Goal: Task Accomplishment & Management: Use online tool/utility

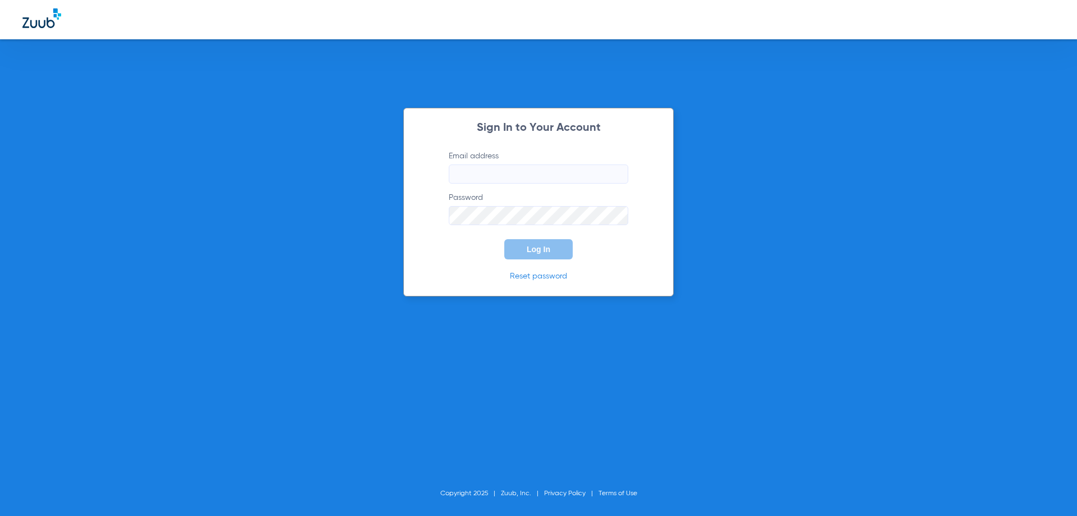
type input "billing@gjpds.com"
click at [544, 243] on button "Log In" at bounding box center [538, 249] width 68 height 20
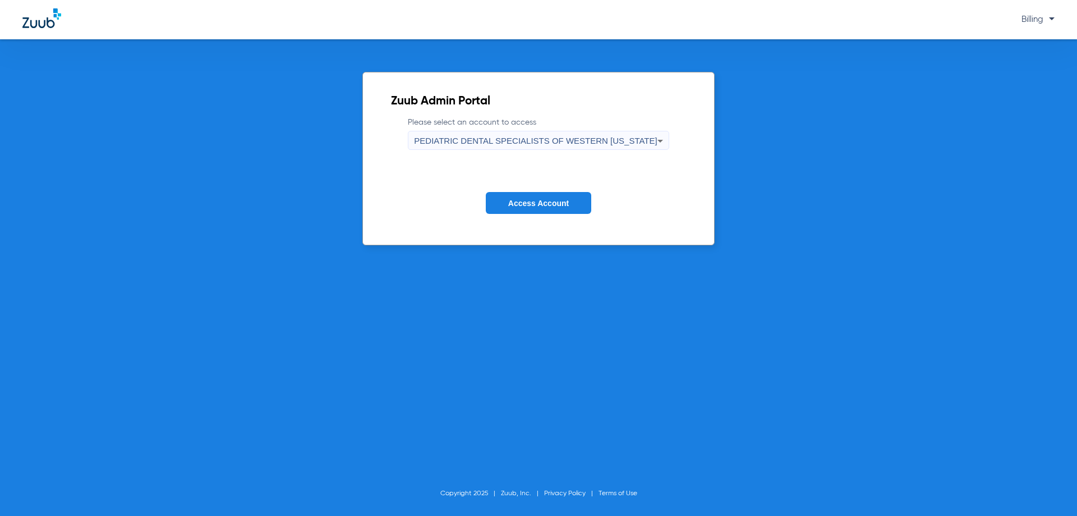
click at [585, 156] on form "Please select an account to access PEDIATRIC DENTAL SPECIALISTS OF WESTERN COLO…" at bounding box center [538, 174] width 295 height 114
click at [583, 144] on span "PEDIATRIC DENTAL SPECIALISTS OF WESTERN [US_STATE]" at bounding box center [535, 141] width 243 height 10
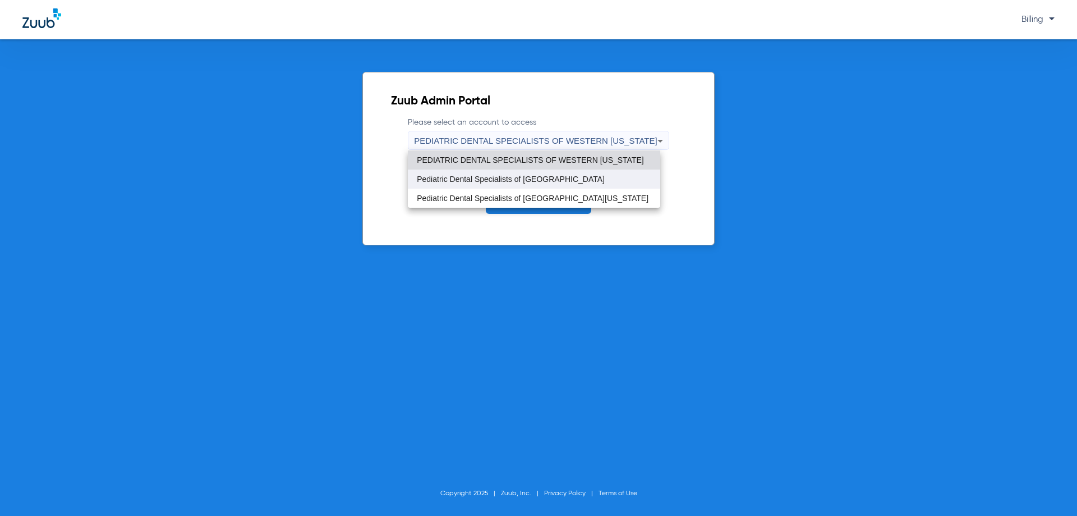
click at [563, 177] on mat-option "Pediatric Dental Specialists of [GEOGRAPHIC_DATA]" at bounding box center [534, 178] width 253 height 19
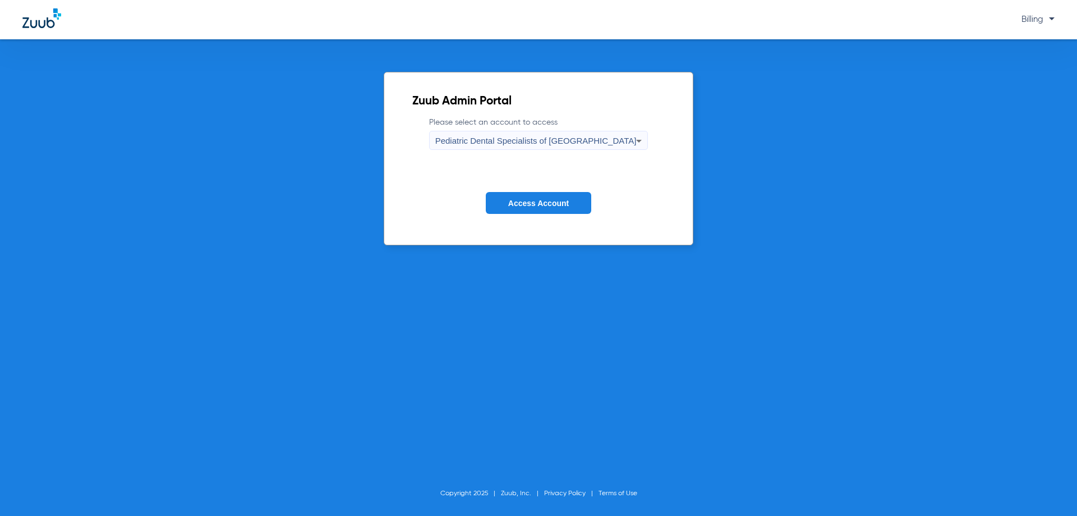
click at [555, 202] on span "Access Account" at bounding box center [538, 203] width 61 height 9
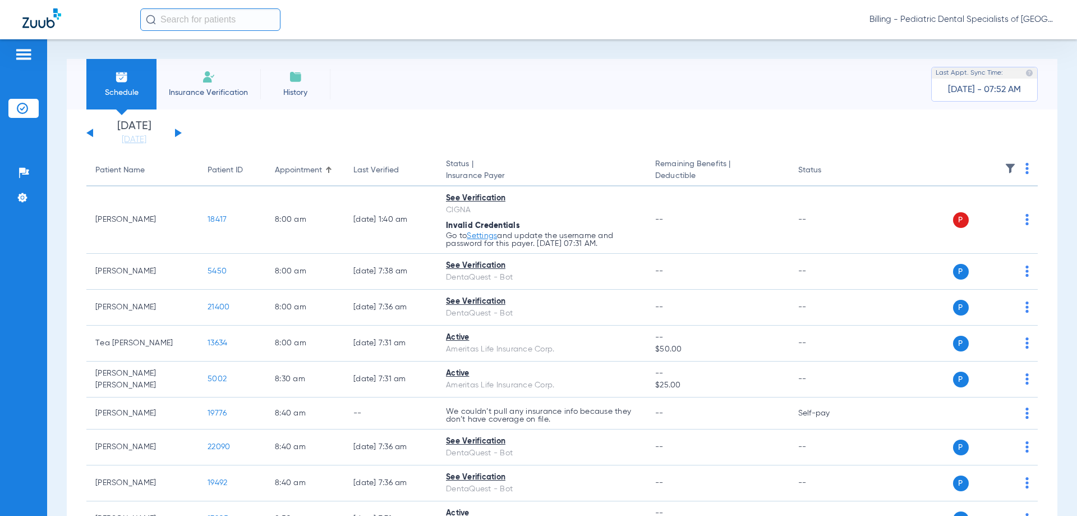
click at [402, 66] on div "Schedule Insurance Verification History Last Appt. Sync Time: Today - 07:52 AM" at bounding box center [562, 84] width 991 height 51
click at [128, 138] on link "[DATE]" at bounding box center [133, 139] width 67 height 11
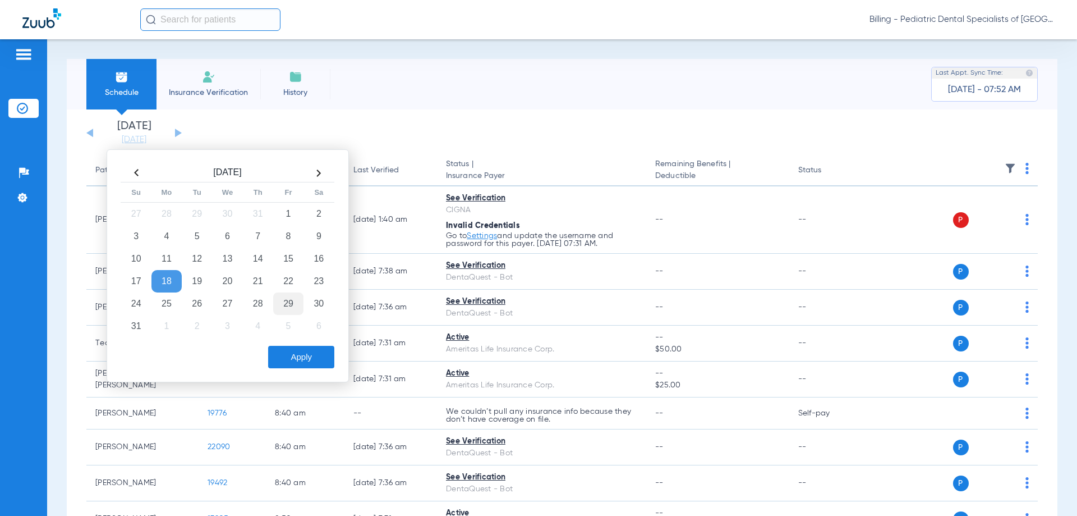
click at [291, 301] on td "29" at bounding box center [288, 303] width 30 height 22
click at [308, 357] on button "Apply" at bounding box center [301, 357] width 66 height 22
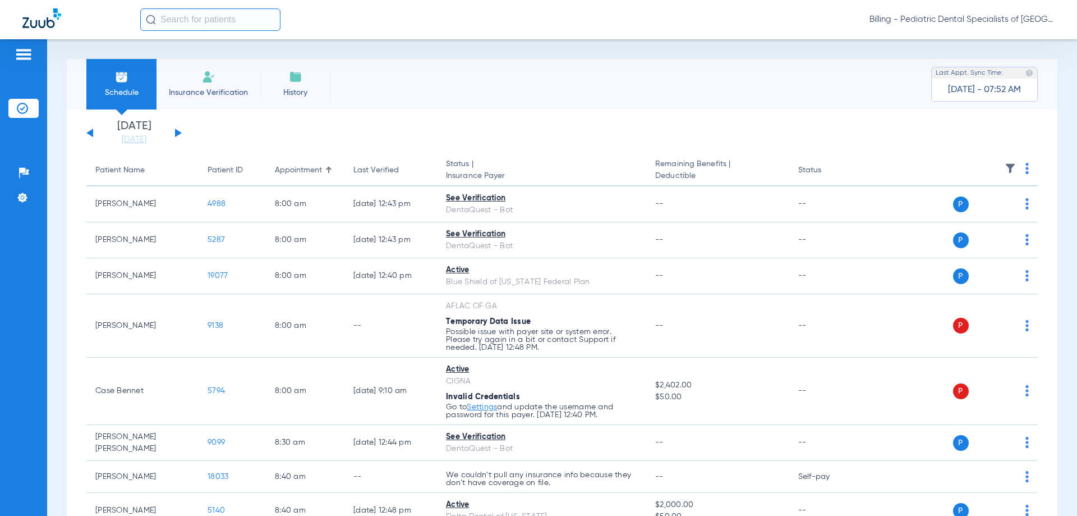
click at [1026, 168] on img at bounding box center [1027, 168] width 3 height 11
click at [961, 214] on span "Verify All" at bounding box center [976, 213] width 70 height 8
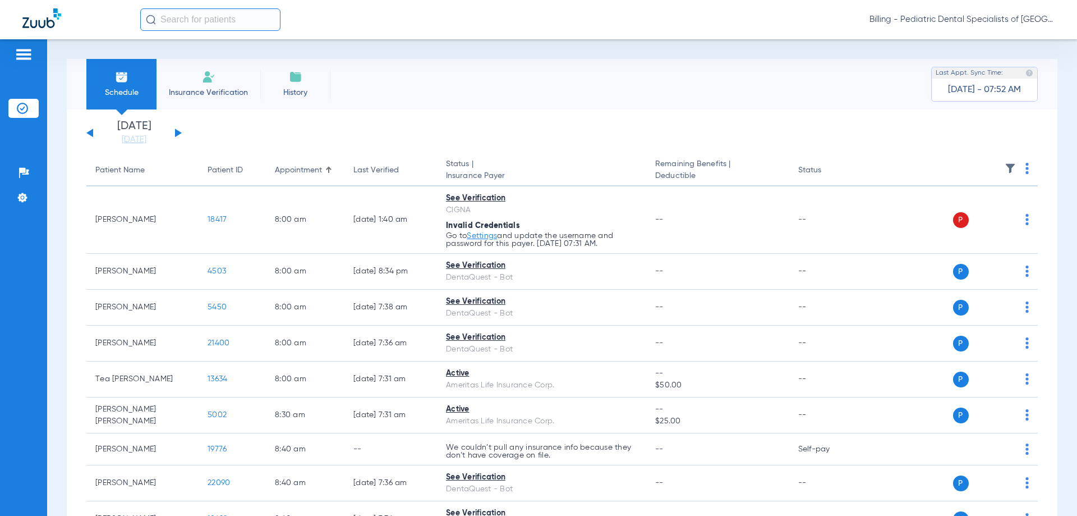
click at [924, 16] on span "Billing - Pediatric Dental Specialists of [GEOGRAPHIC_DATA]" at bounding box center [962, 19] width 185 height 11
click at [1022, 44] on button "Account Selection" at bounding box center [1013, 40] width 81 height 22
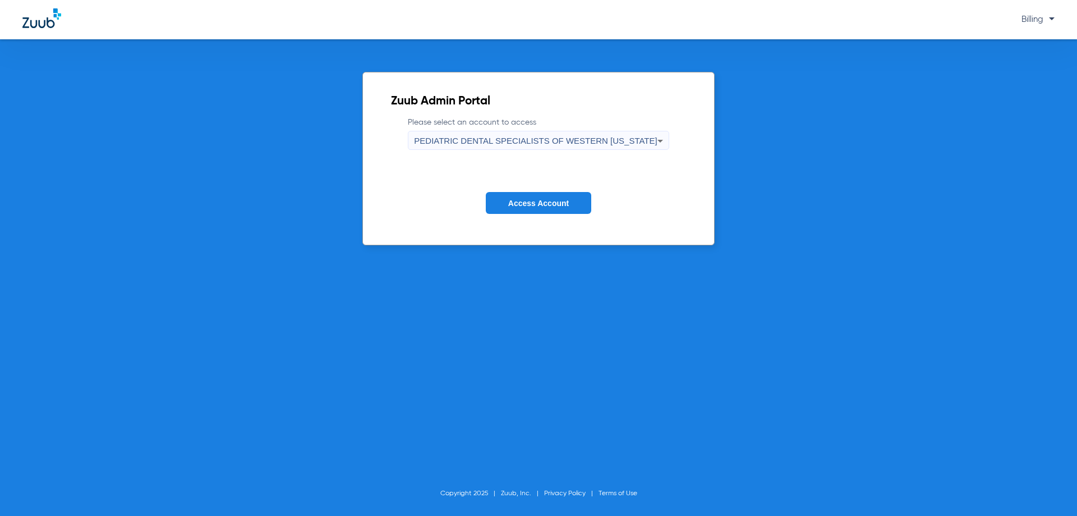
click at [562, 138] on span "PEDIATRIC DENTAL SPECIALISTS OF WESTERN [US_STATE]" at bounding box center [535, 141] width 243 height 10
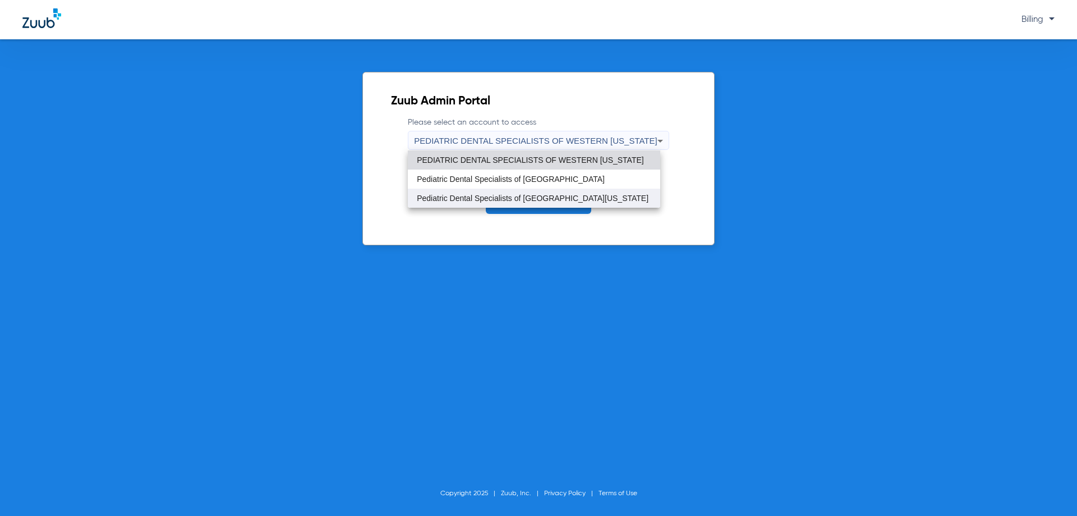
click at [554, 205] on mat-option "Pediatric Dental Specialists of [GEOGRAPHIC_DATA][US_STATE]" at bounding box center [534, 198] width 253 height 19
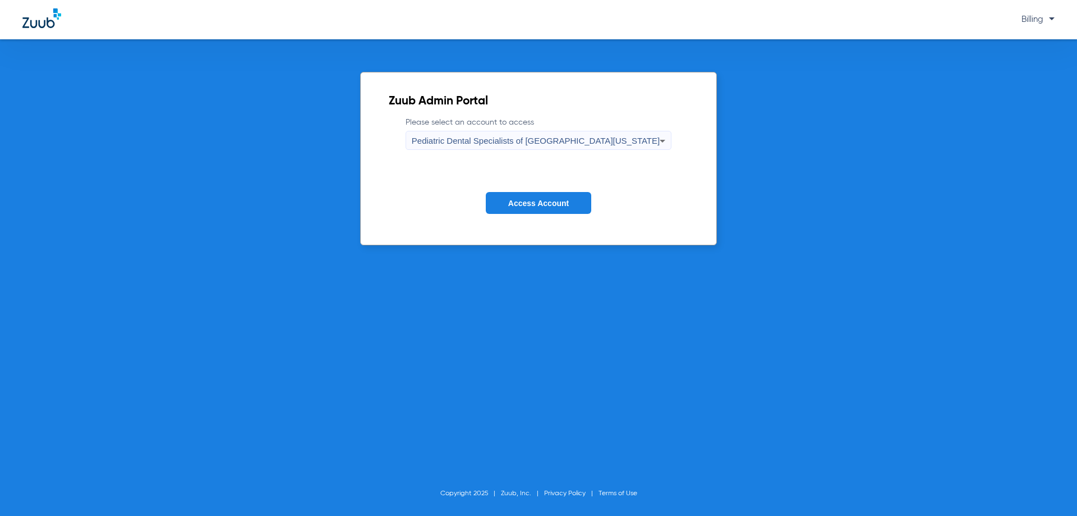
click at [554, 205] on span "Access Account" at bounding box center [538, 203] width 61 height 9
